Goal: Transaction & Acquisition: Register for event/course

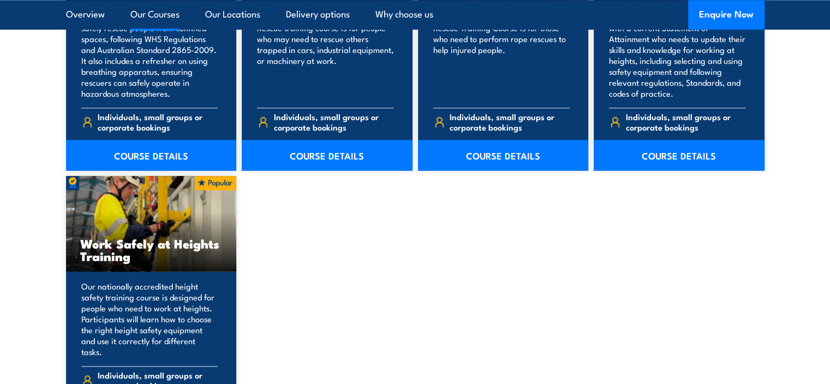
scroll to position [1365, 0]
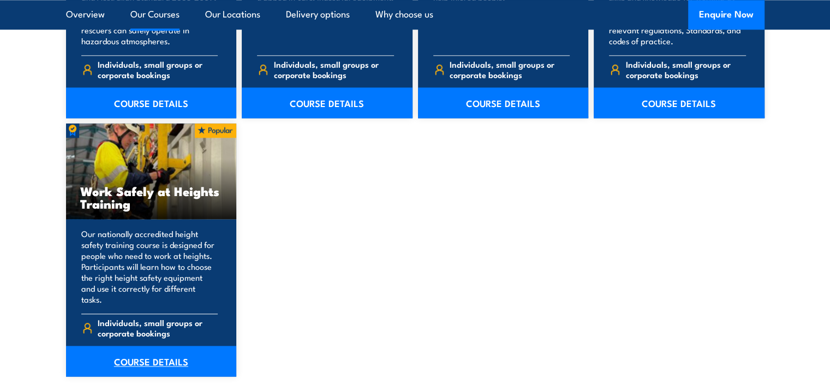
click at [147, 351] on link "COURSE DETAILS" at bounding box center [151, 361] width 171 height 31
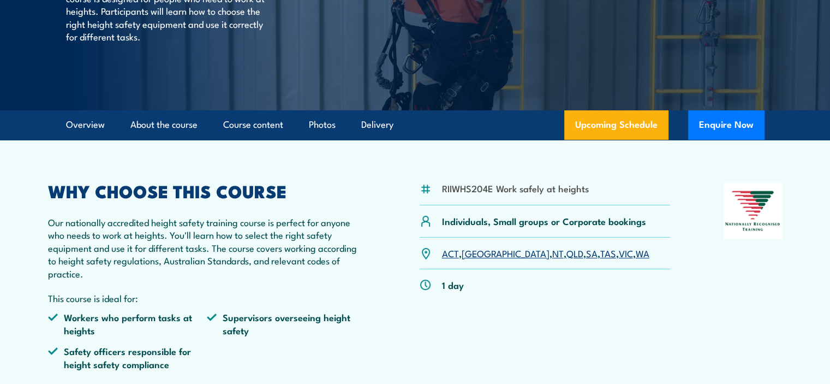
scroll to position [218, 0]
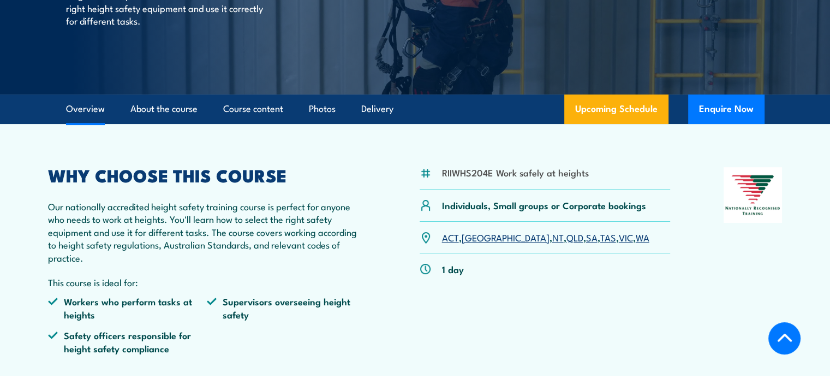
click at [619, 239] on link "VIC" at bounding box center [626, 236] width 14 height 13
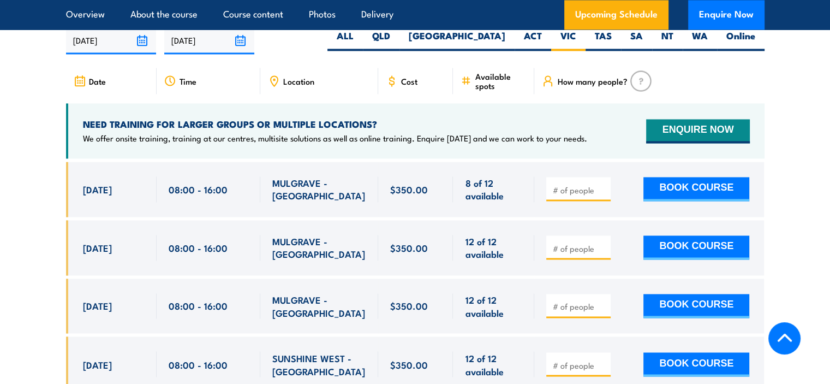
scroll to position [1737, 0]
